Goal: Information Seeking & Learning: Find specific fact

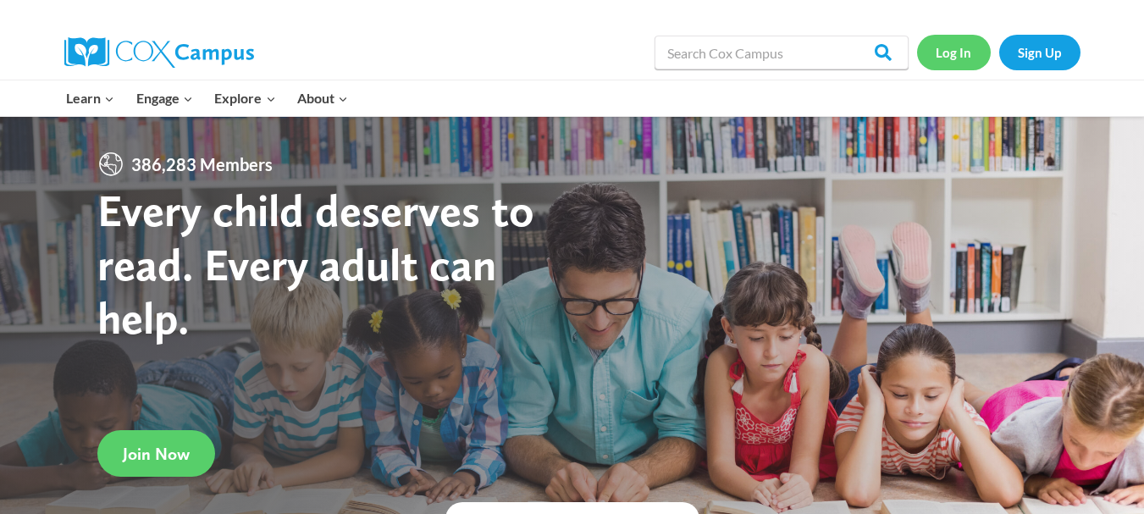
click at [967, 60] on link "Log In" at bounding box center [954, 52] width 74 height 35
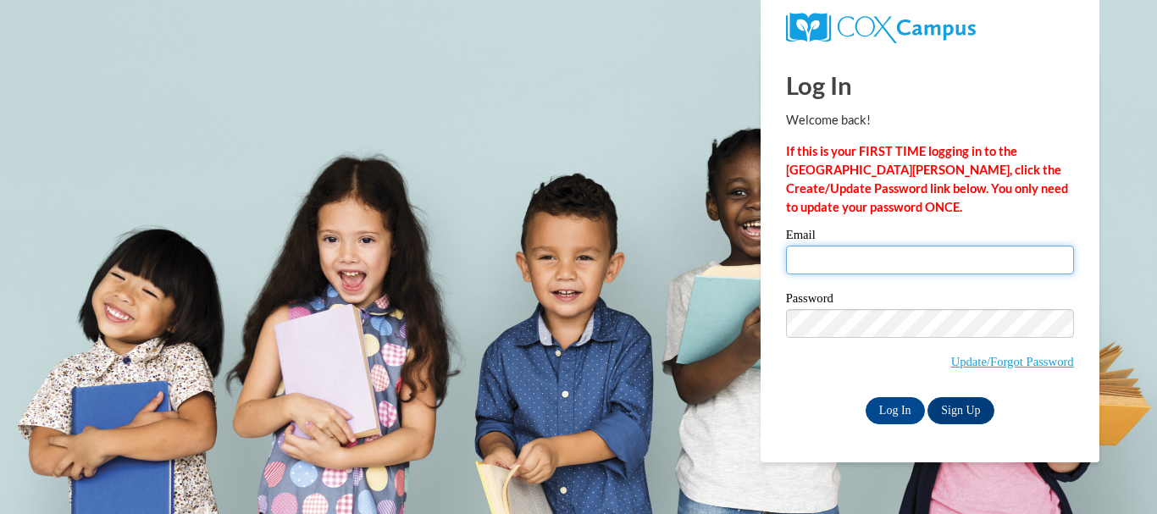
click at [817, 271] on input "Email" at bounding box center [930, 260] width 288 height 29
type input "dd_shep21@yahoo.com"
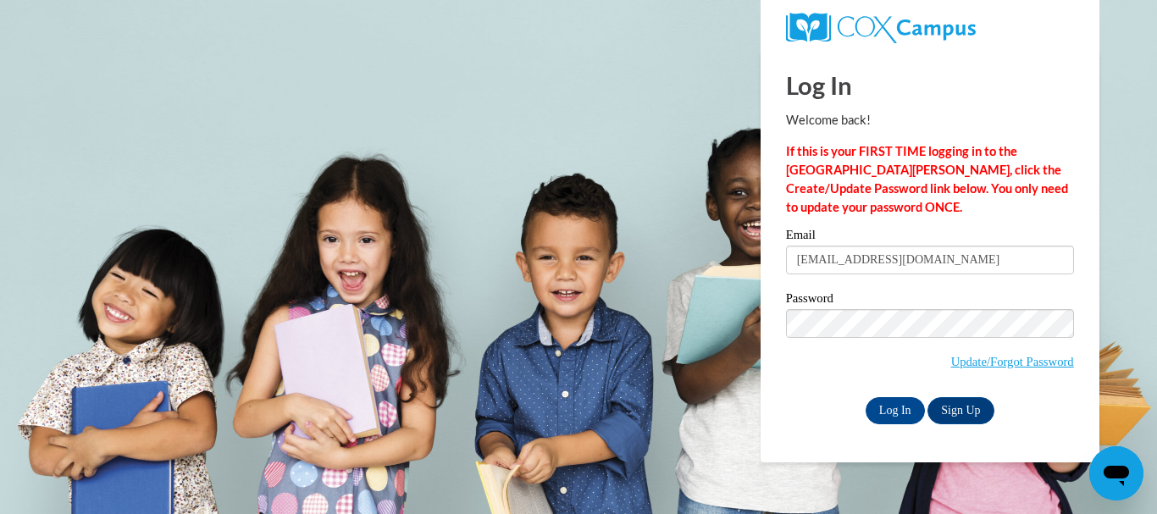
click at [1138, 292] on body "Log In Welcome back! If this is your FIRST TIME logging in to the NEW Cox Campu…" at bounding box center [578, 257] width 1157 height 514
click at [888, 417] on input "Log In" at bounding box center [894, 410] width 59 height 27
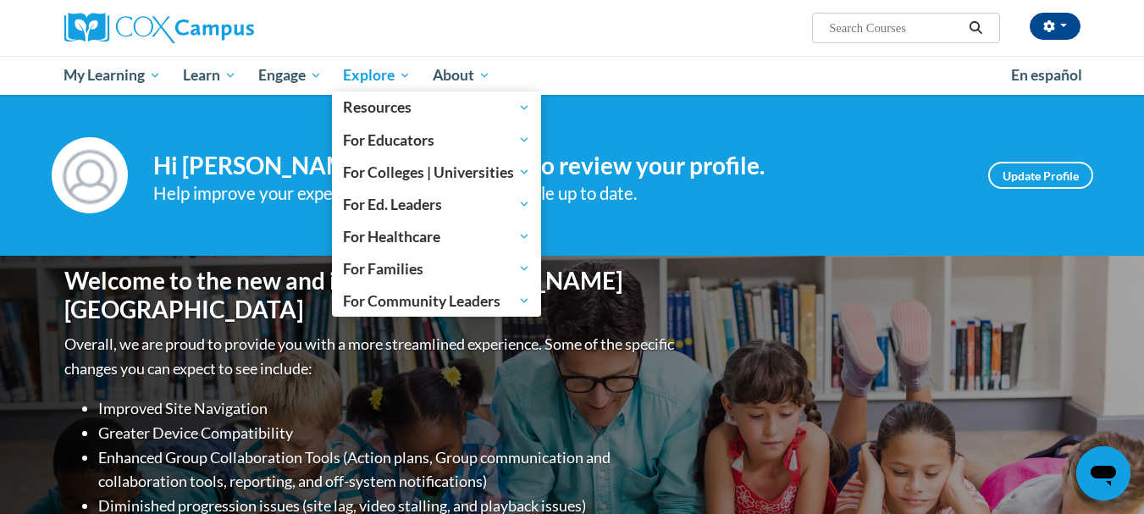
click at [383, 66] on span "Explore" at bounding box center [377, 75] width 68 height 20
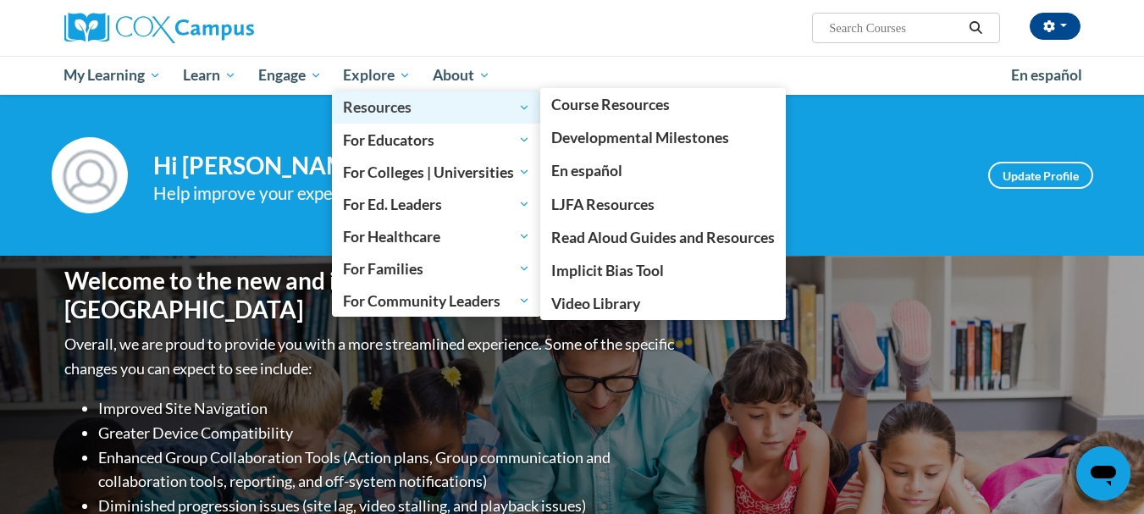
click at [494, 108] on span "Resources" at bounding box center [436, 107] width 187 height 20
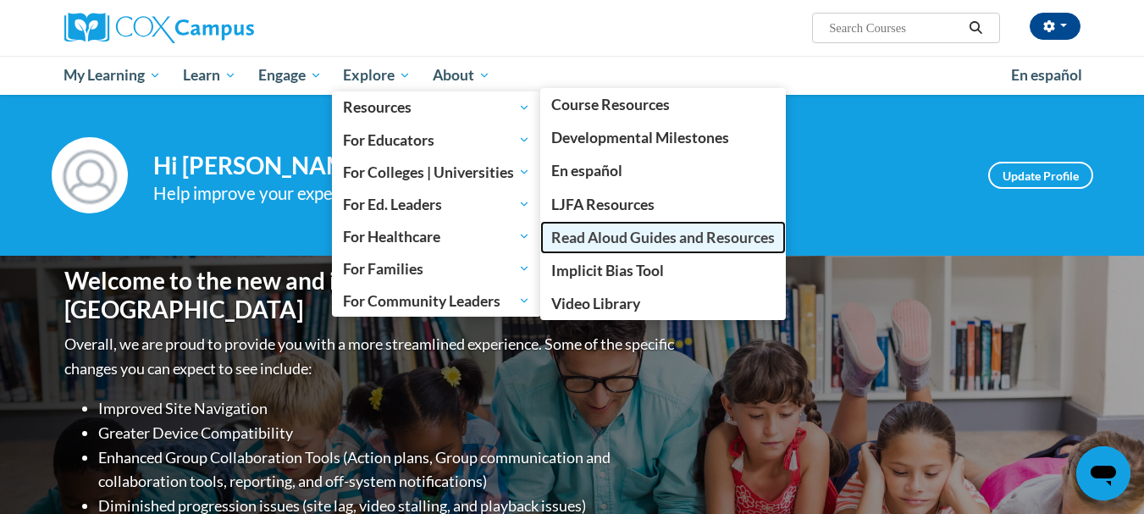
click at [616, 238] on span "Read Aloud Guides and Resources" at bounding box center [663, 238] width 224 height 18
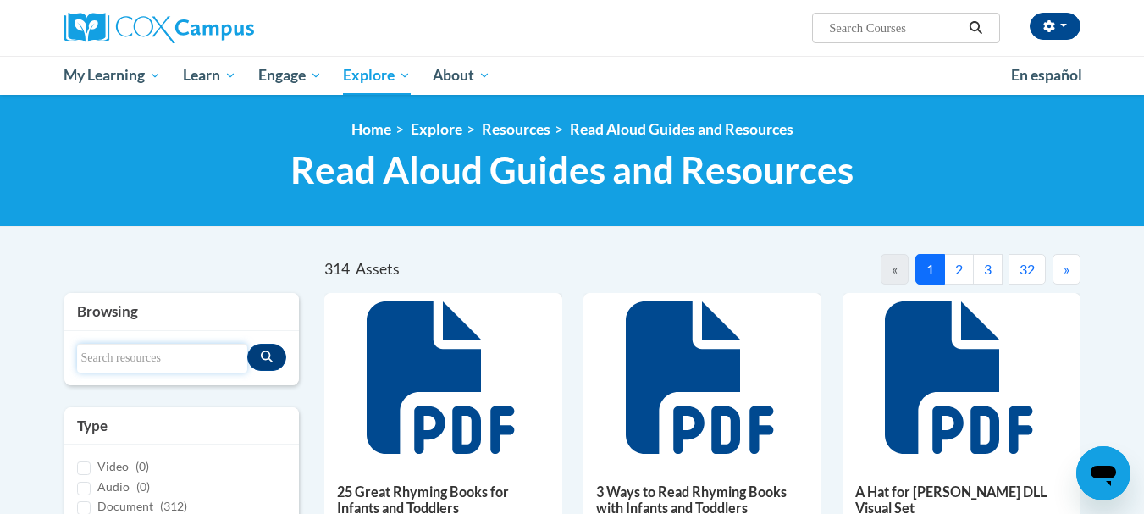
click at [206, 363] on input "Search resources" at bounding box center [162, 358] width 171 height 29
type input "Rain School"
click at [262, 365] on button "Search resources" at bounding box center [266, 357] width 39 height 27
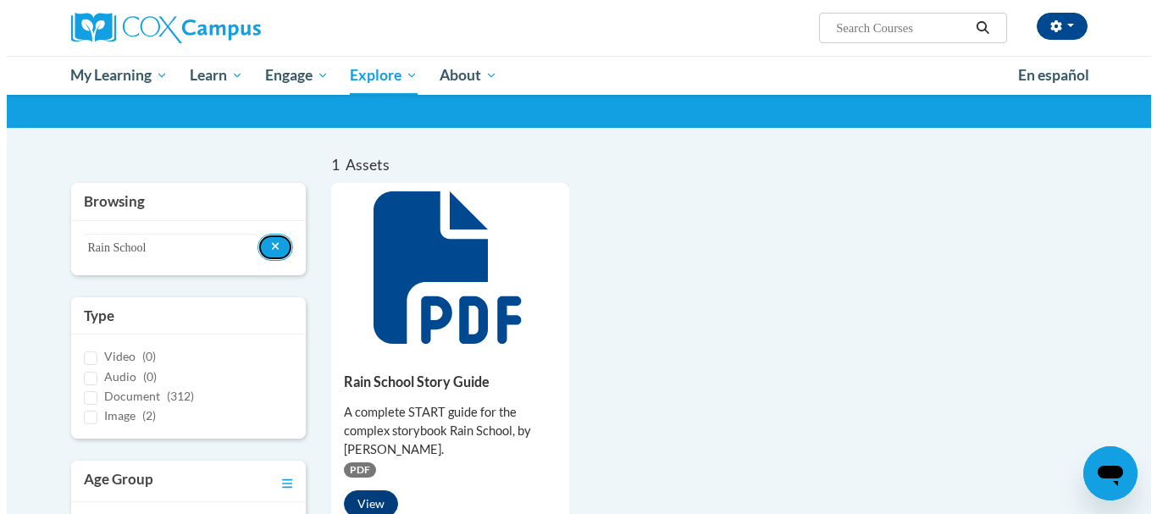
scroll to position [111, 0]
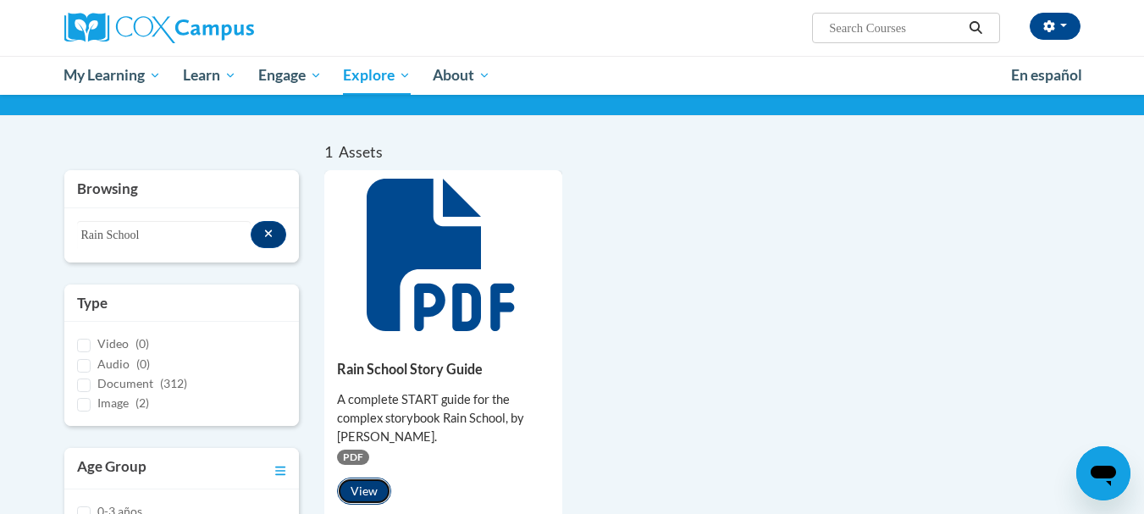
click at [374, 485] on button "View" at bounding box center [364, 491] width 54 height 27
